Goal: Transaction & Acquisition: Purchase product/service

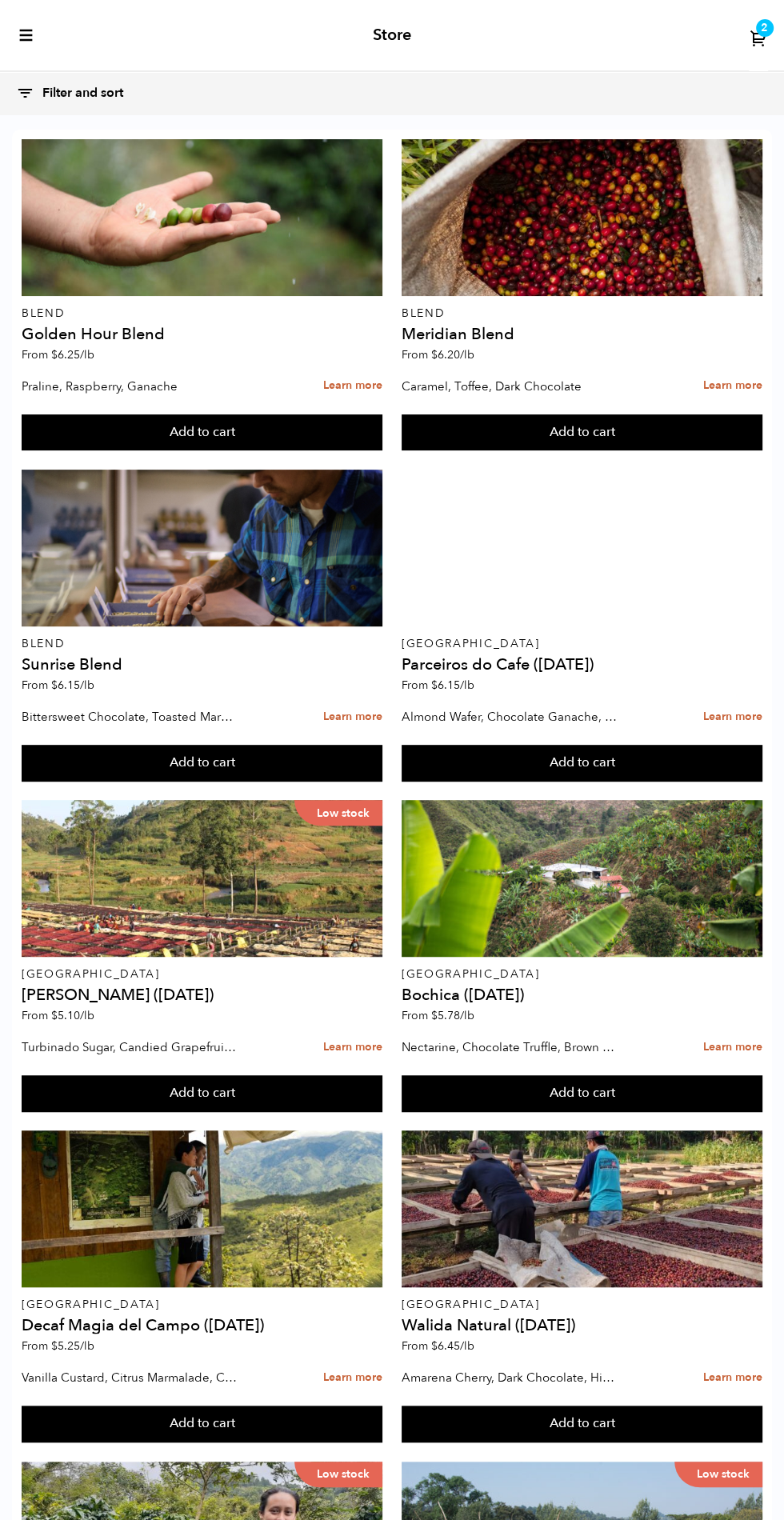
scroll to position [1503, 0]
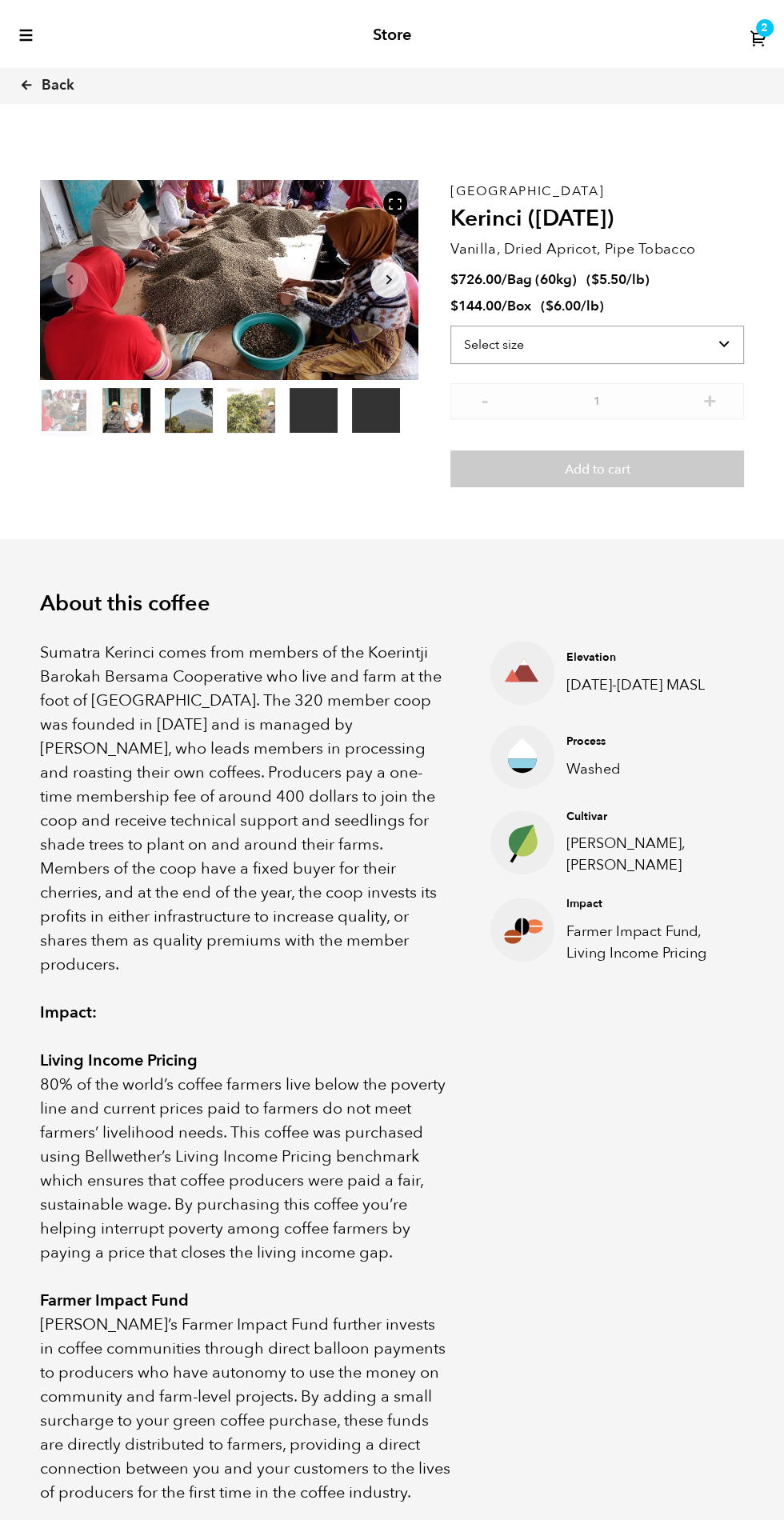
click at [692, 342] on select "Select size Bag (60kg) (132 lbs) Box (24 lbs)" at bounding box center [597, 345] width 293 height 39
select select "box"
click at [450, 326] on select "Select size Bag (60kg) (132 lbs) Box (24 lbs)" at bounding box center [597, 345] width 293 height 39
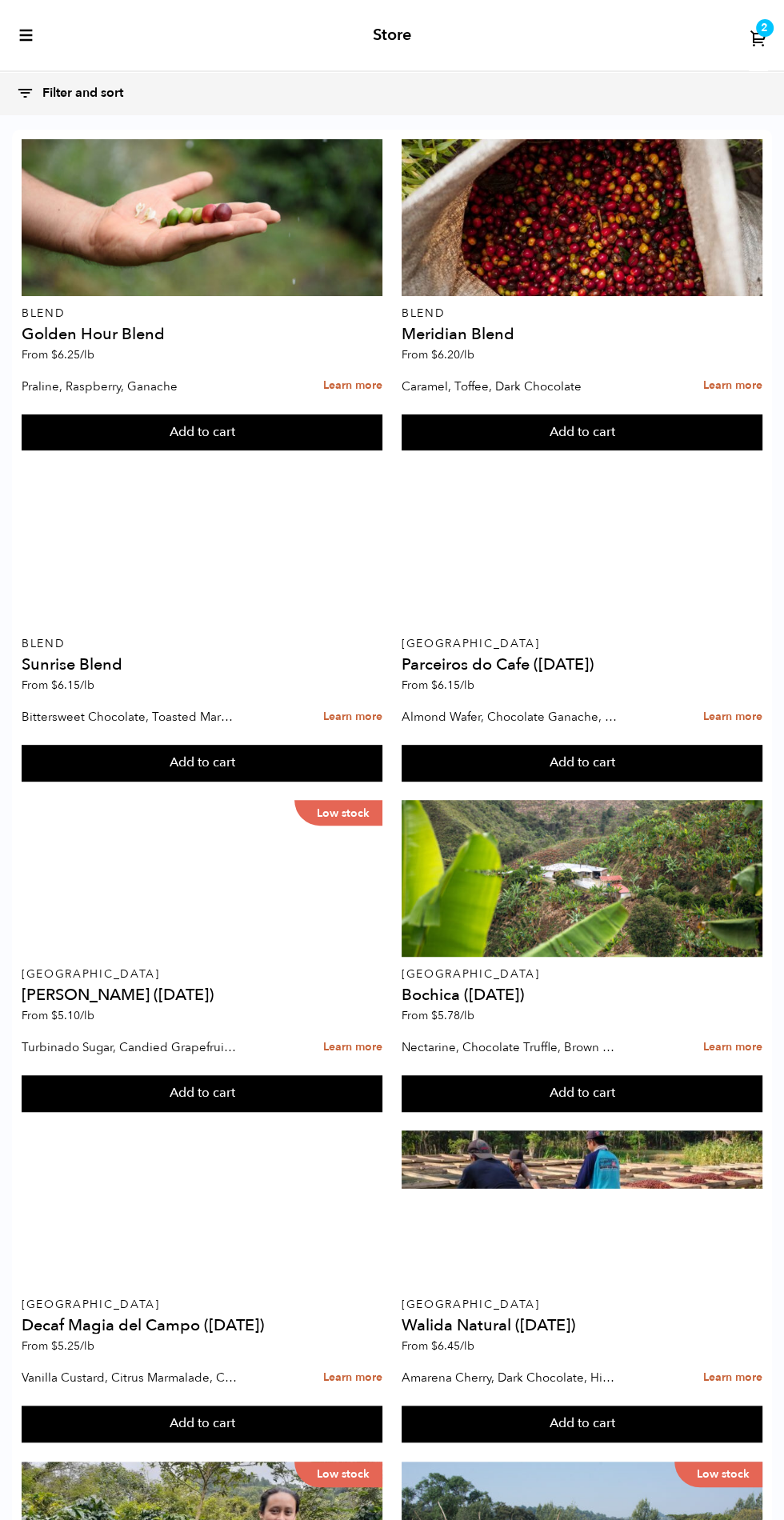
scroll to position [1610, 0]
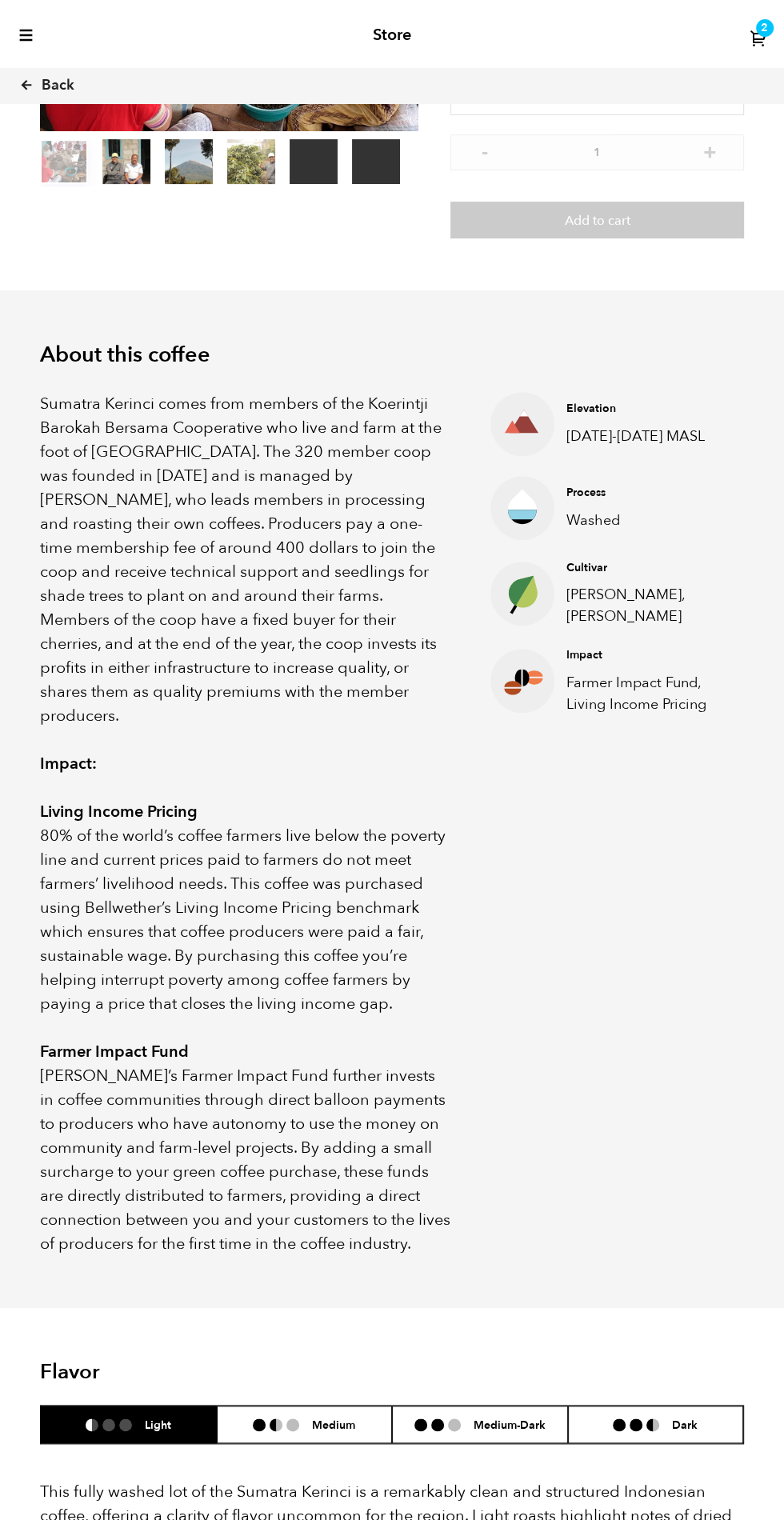
scroll to position [248, 0]
